Goal: Task Accomplishment & Management: Use online tool/utility

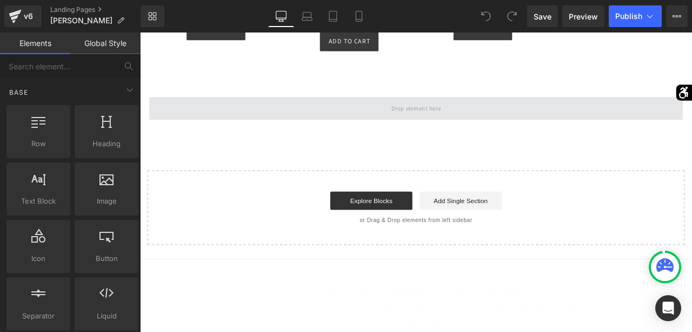
scroll to position [3815, 0]
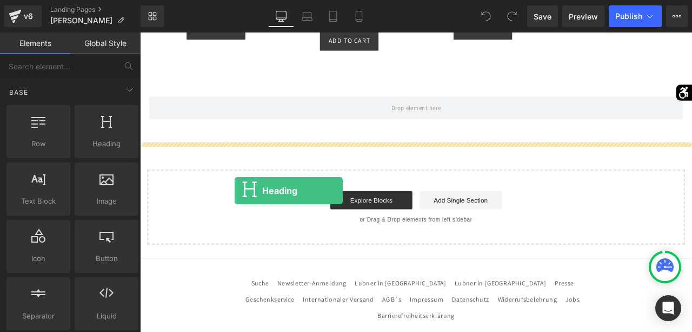
drag, startPoint x: 251, startPoint y: 167, endPoint x: 252, endPoint y: 218, distance: 51.4
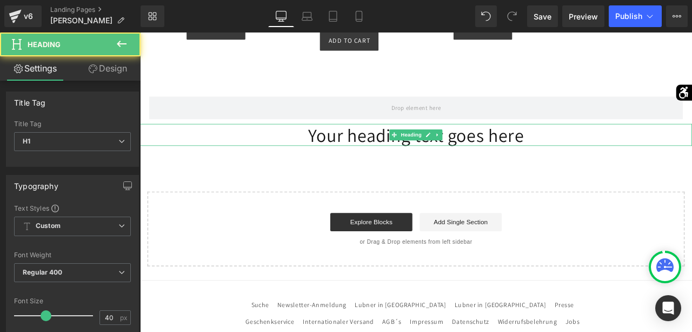
click at [416, 167] on h1 "Your heading text goes here" at bounding box center [467, 154] width 654 height 26
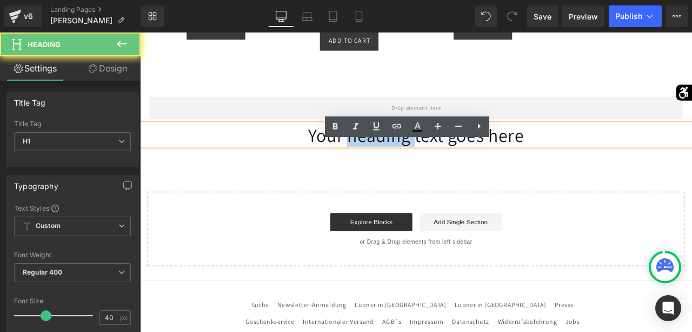
click at [416, 167] on h1 "Your heading text goes here" at bounding box center [467, 154] width 654 height 26
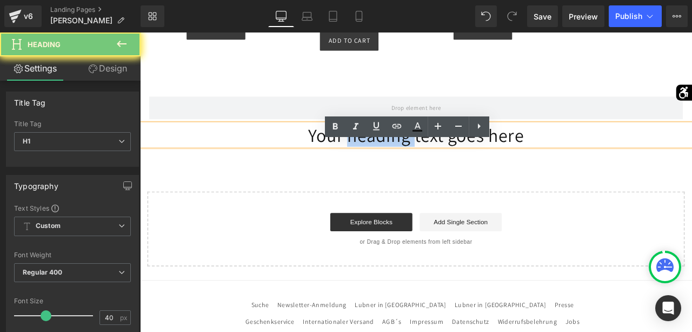
click at [416, 167] on h1 "Your heading text goes here" at bounding box center [467, 154] width 654 height 26
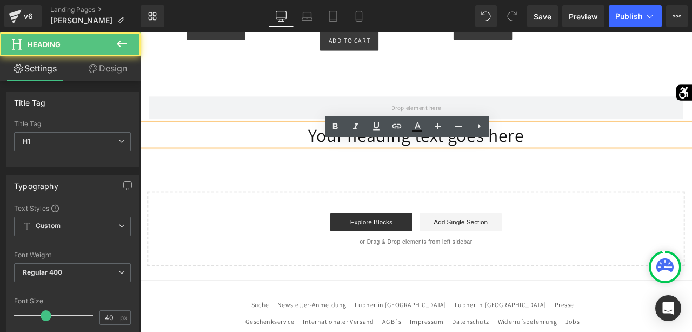
click at [416, 167] on h1 "Your heading text goes here" at bounding box center [467, 154] width 654 height 26
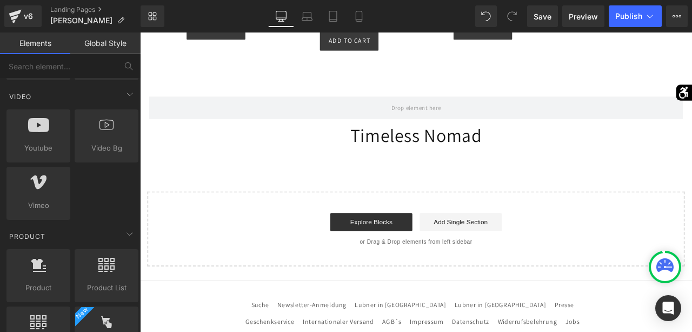
scroll to position [723, 0]
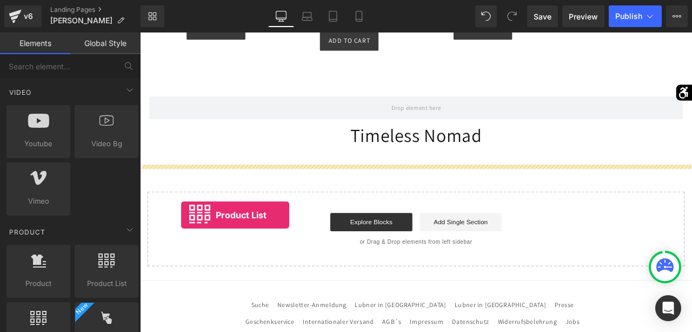
drag, startPoint x: 242, startPoint y: 284, endPoint x: 189, endPoint y: 249, distance: 64.3
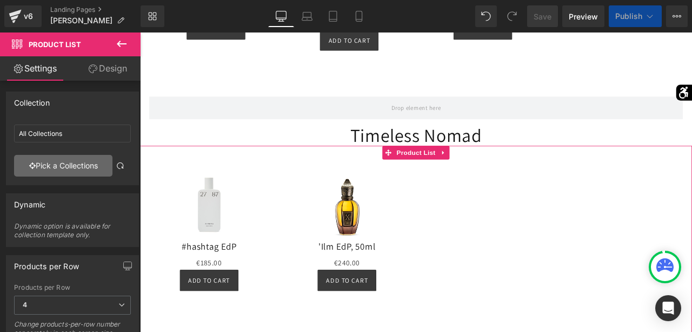
click at [67, 165] on link "Pick a Collections" at bounding box center [63, 166] width 98 height 22
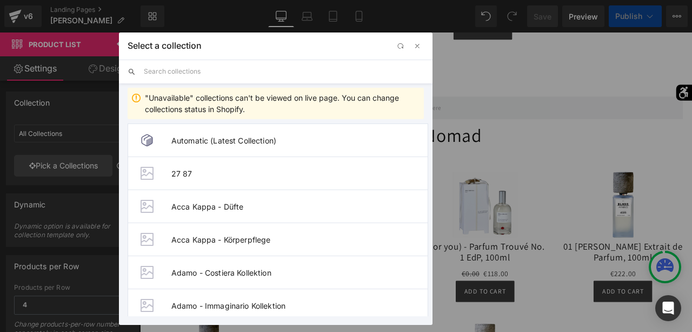
click at [201, 68] on input "text" at bounding box center [284, 71] width 280 height 24
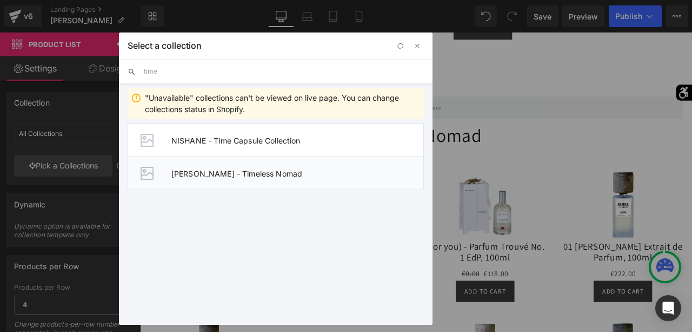
type input "time"
click at [242, 173] on span "[PERSON_NAME] - Timeless Nomad" at bounding box center [297, 173] width 252 height 9
type input "[PERSON_NAME] - Timeless Nomad"
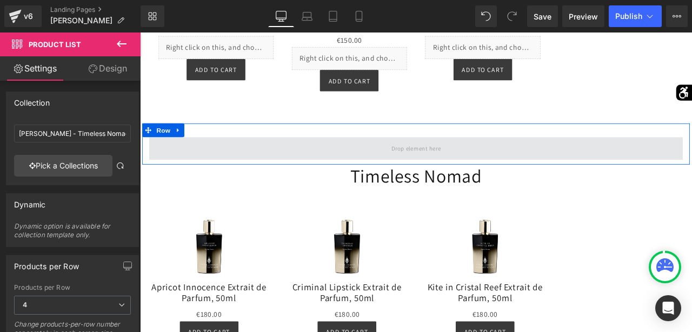
scroll to position [3767, 0]
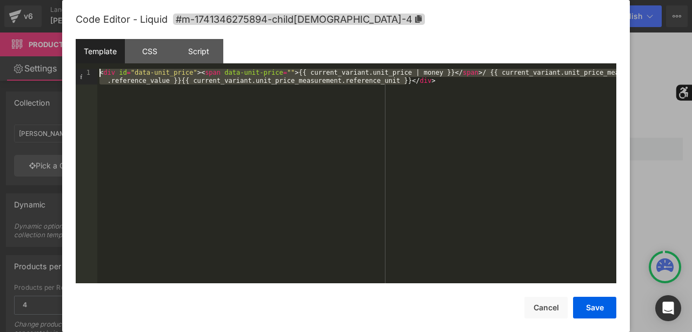
drag, startPoint x: 323, startPoint y: 132, endPoint x: 117, endPoint y: -1, distance: 245.4
click at [117, 69] on div "< div id = "data-unit_price" > < span data-unit-price = "" > {{ current_variant…" at bounding box center [356, 176] width 519 height 214
click at [558, 309] on button "Cancel" at bounding box center [546, 307] width 43 height 22
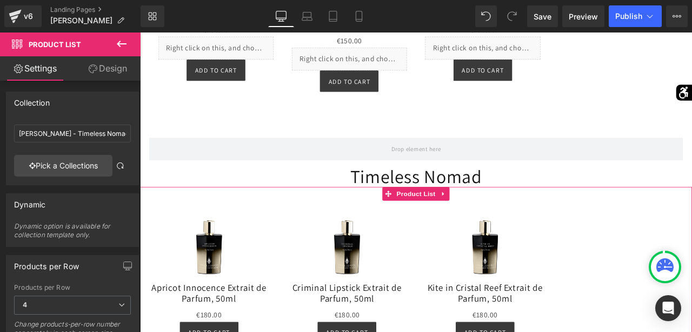
scroll to position [3879, 0]
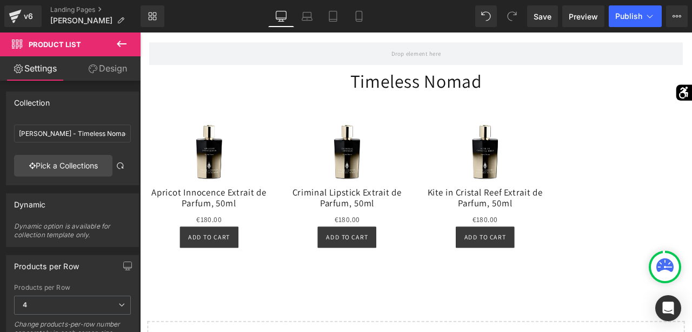
click at [124, 44] on icon at bounding box center [122, 44] width 10 height 6
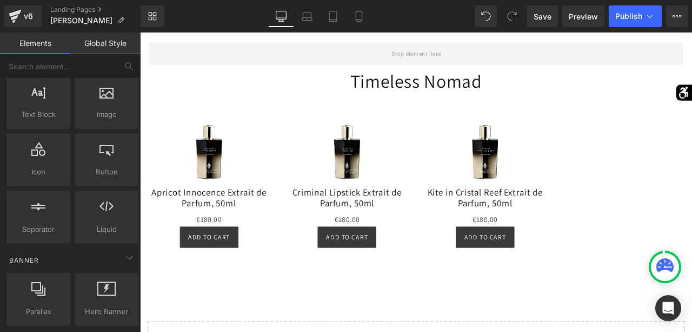
scroll to position [87, 0]
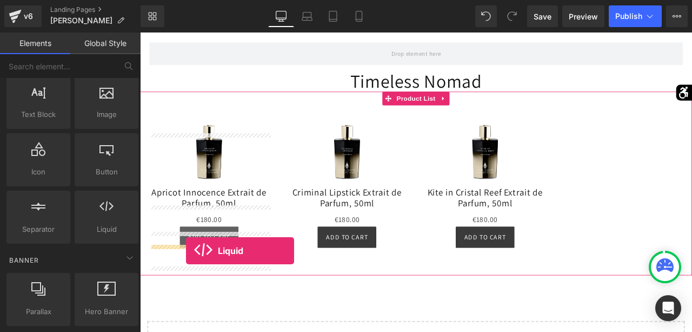
drag, startPoint x: 242, startPoint y: 255, endPoint x: 195, endPoint y: 290, distance: 59.1
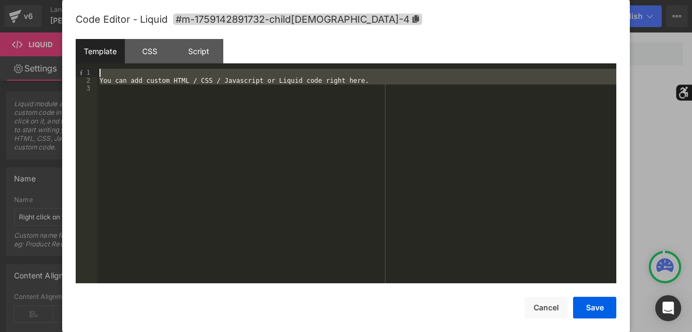
drag, startPoint x: 307, startPoint y: 158, endPoint x: 57, endPoint y: -26, distance: 310.1
click at [97, 69] on div "You can add custom HTML / CSS / Javascript or Liquid code right here." at bounding box center [356, 176] width 519 height 214
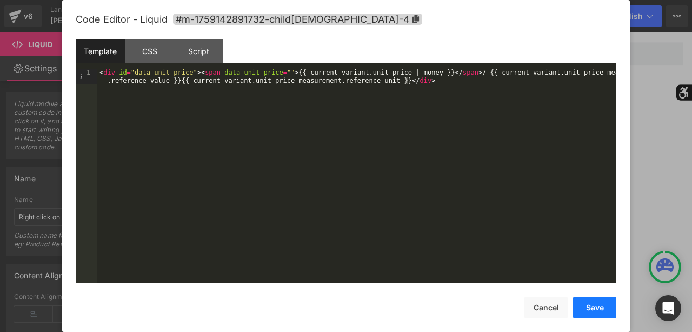
click at [602, 316] on button "Save" at bounding box center [594, 307] width 43 height 22
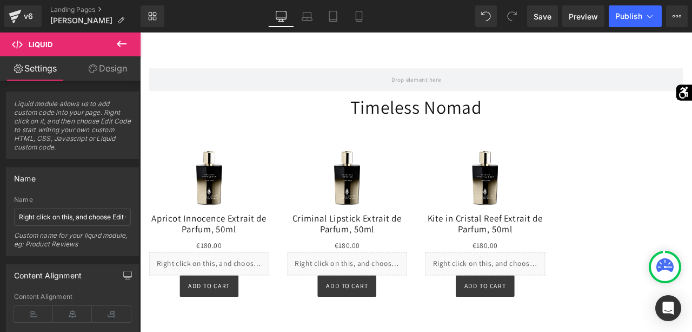
scroll to position [3858, 0]
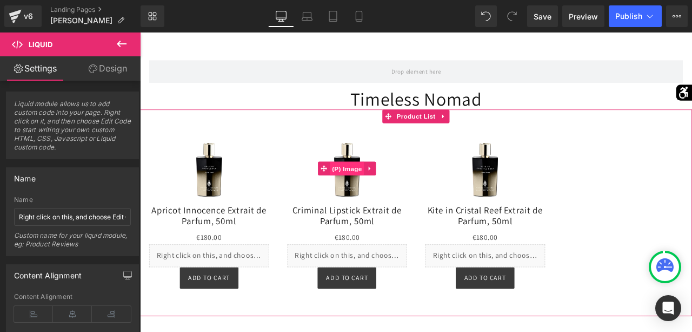
click at [392, 202] on span "(P) Image" at bounding box center [385, 194] width 41 height 16
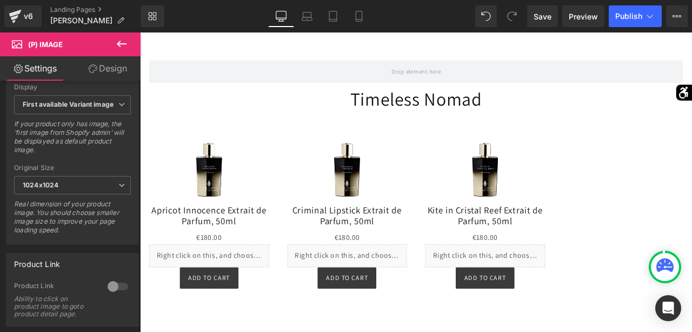
scroll to position [428, 0]
click at [116, 282] on div at bounding box center [118, 285] width 26 height 17
click at [544, 15] on span "Save" at bounding box center [543, 16] width 18 height 11
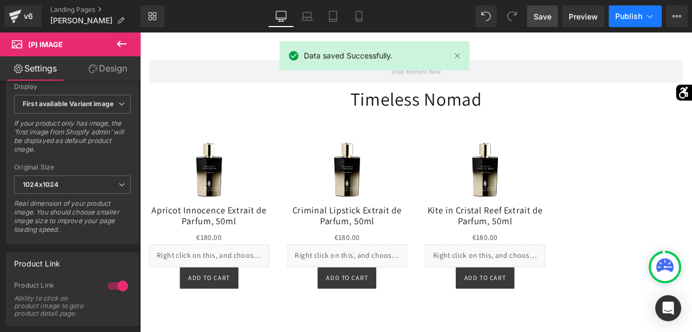
click at [635, 15] on span "Publish" at bounding box center [628, 16] width 27 height 9
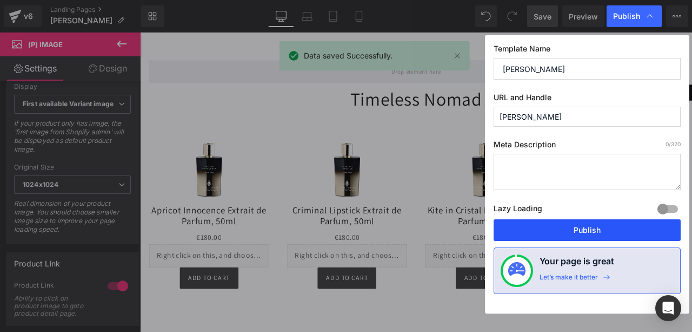
click at [586, 222] on button "Publish" at bounding box center [587, 230] width 187 height 22
